Goal: Navigation & Orientation: Find specific page/section

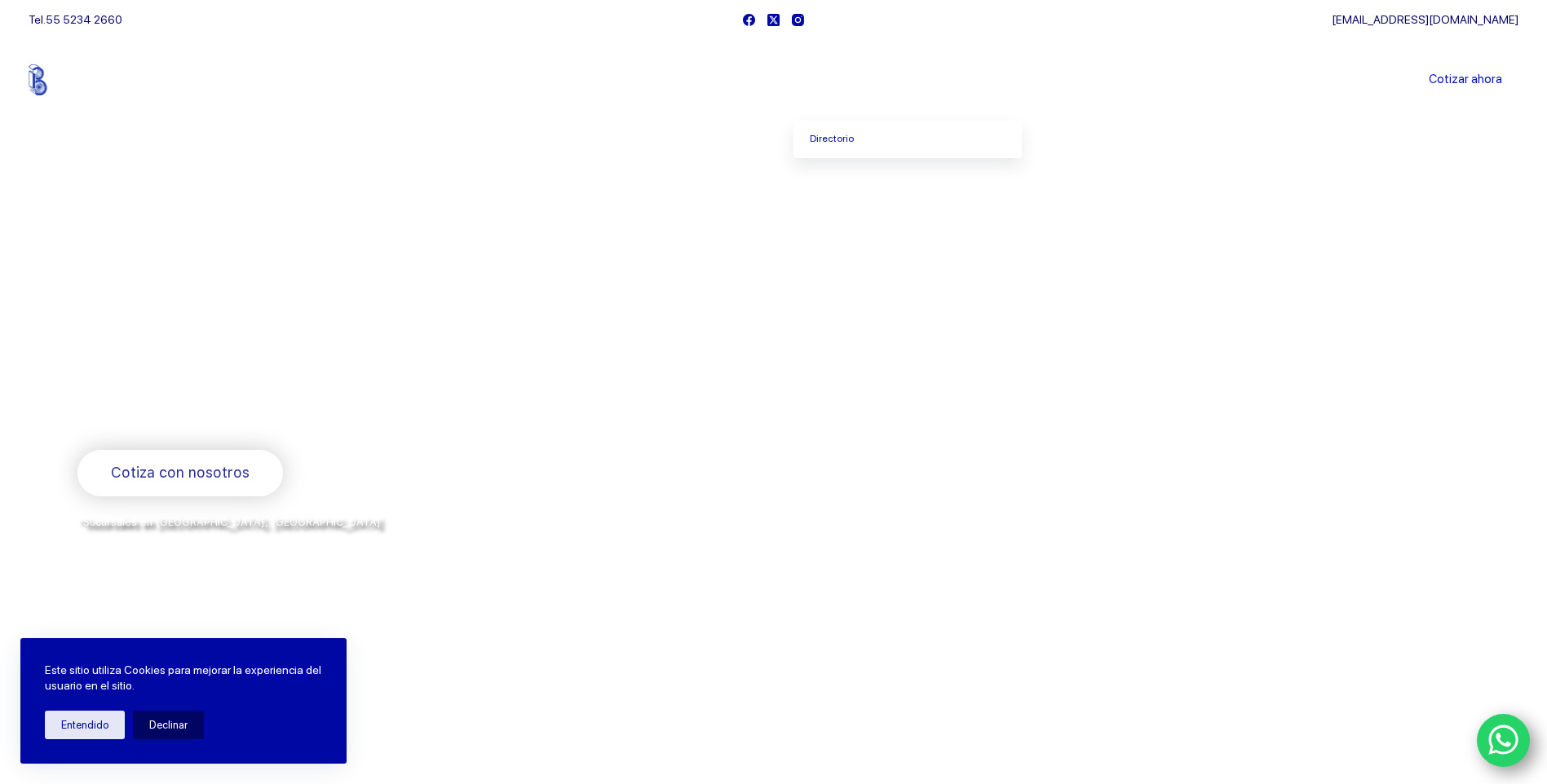
click at [869, 82] on icon "Menu Principal" at bounding box center [872, 79] width 7 height 7
click at [747, 80] on link "Sucursales" at bounding box center [742, 80] width 101 height 0
